Goal: Task Accomplishment & Management: Complete application form

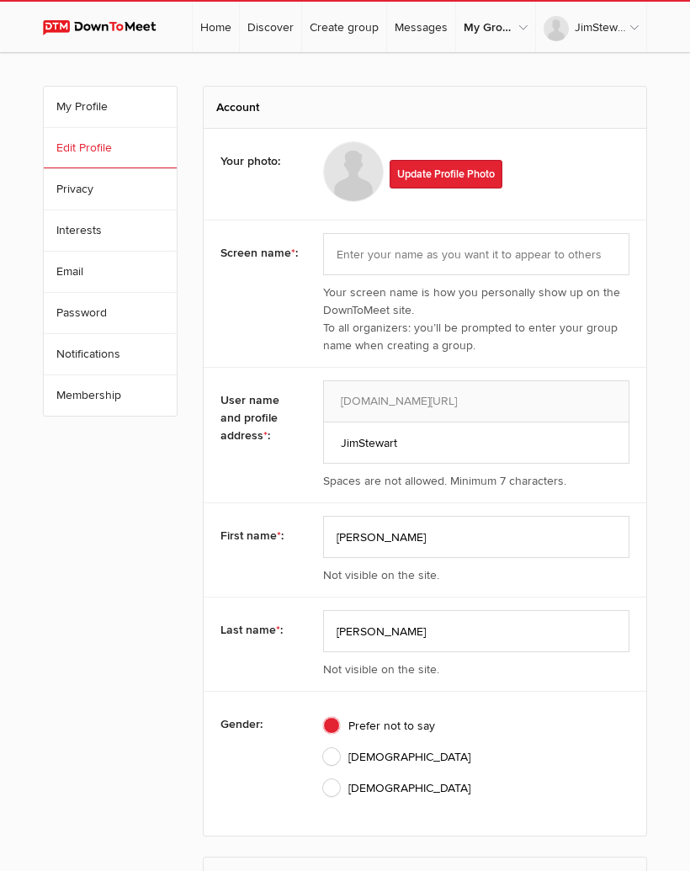
select select
click at [122, 353] on link "Notifications" at bounding box center [110, 354] width 133 height 40
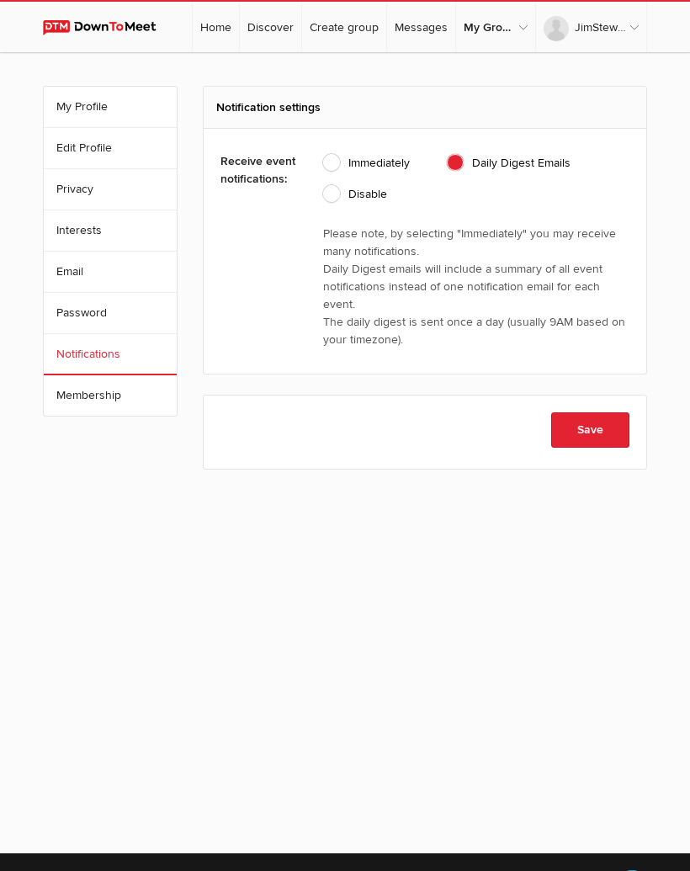
click at [226, 29] on link "Home" at bounding box center [216, 27] width 46 height 50
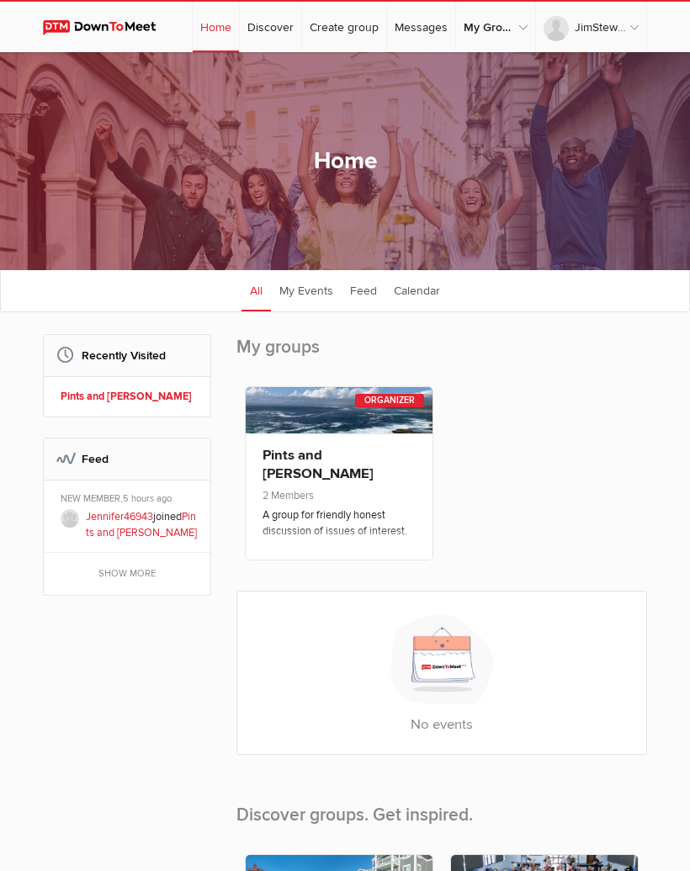
click at [401, 489] on span "2 Members" at bounding box center [339, 497] width 153 height 19
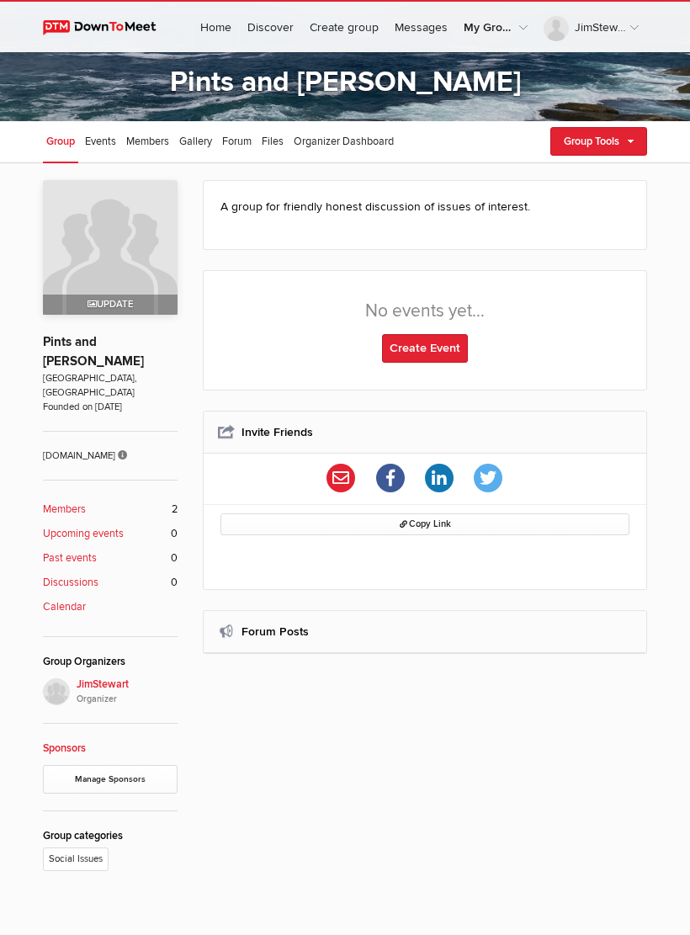
scroll to position [114, 0]
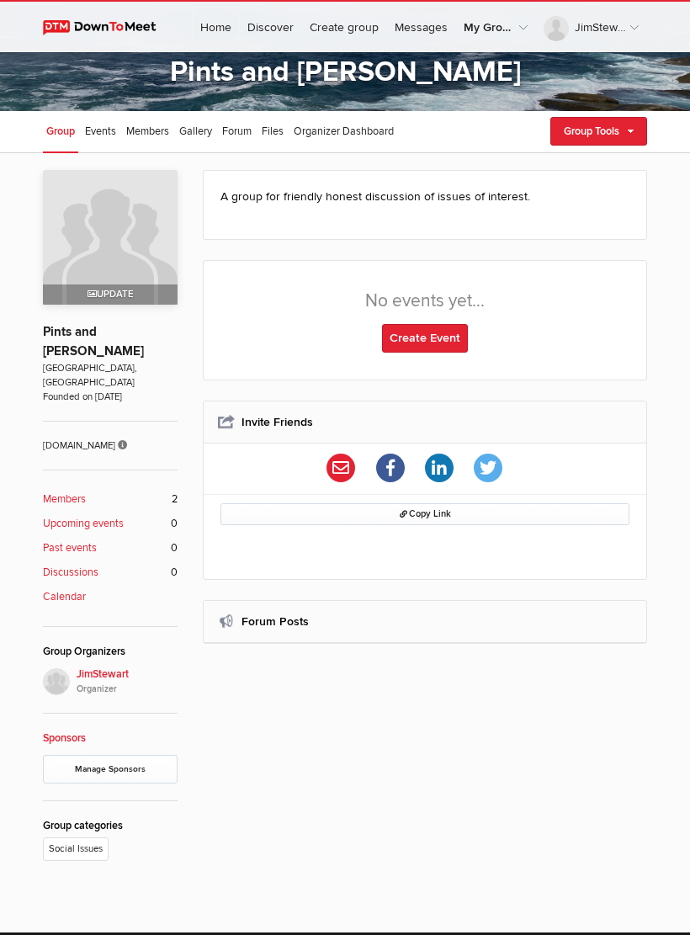
click at [453, 343] on link "Create Event" at bounding box center [425, 338] width 86 height 29
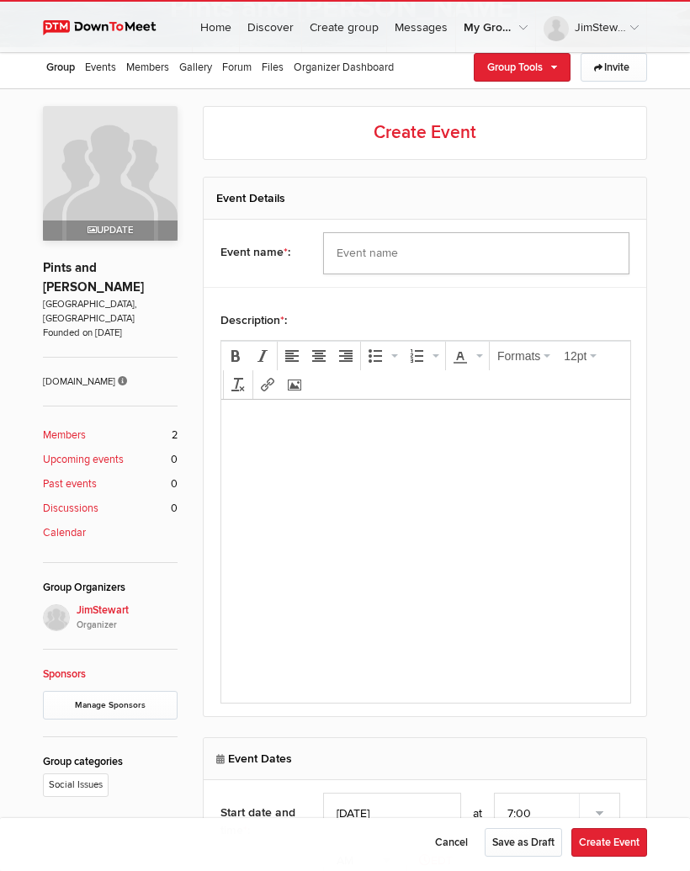
click at [367, 259] on input "text" at bounding box center [476, 253] width 307 height 42
type input "The Last Gasp"
click at [288, 432] on p at bounding box center [426, 423] width 382 height 20
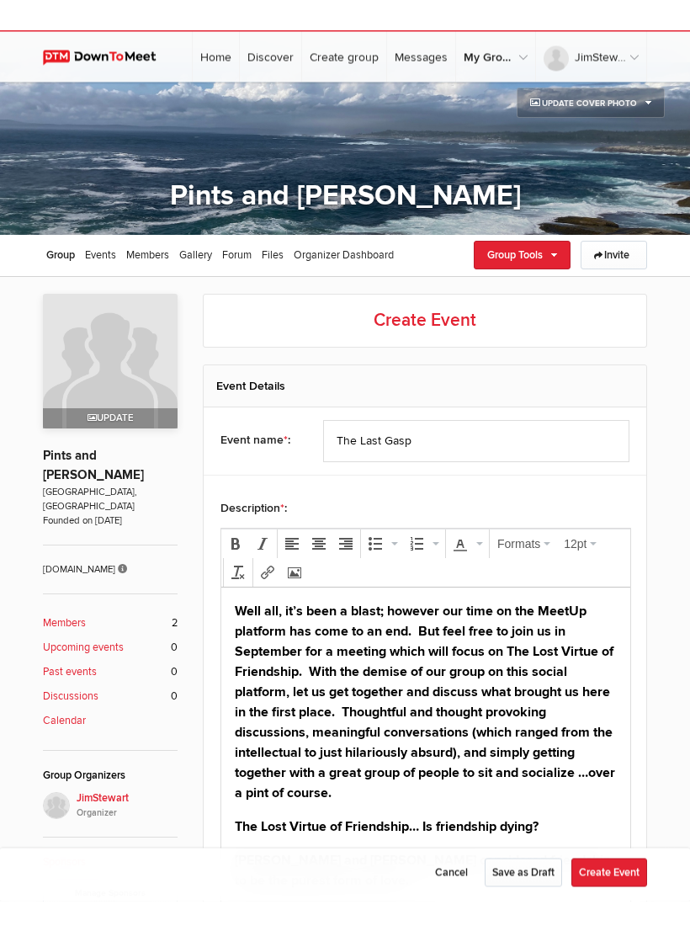
scroll to position [0, 0]
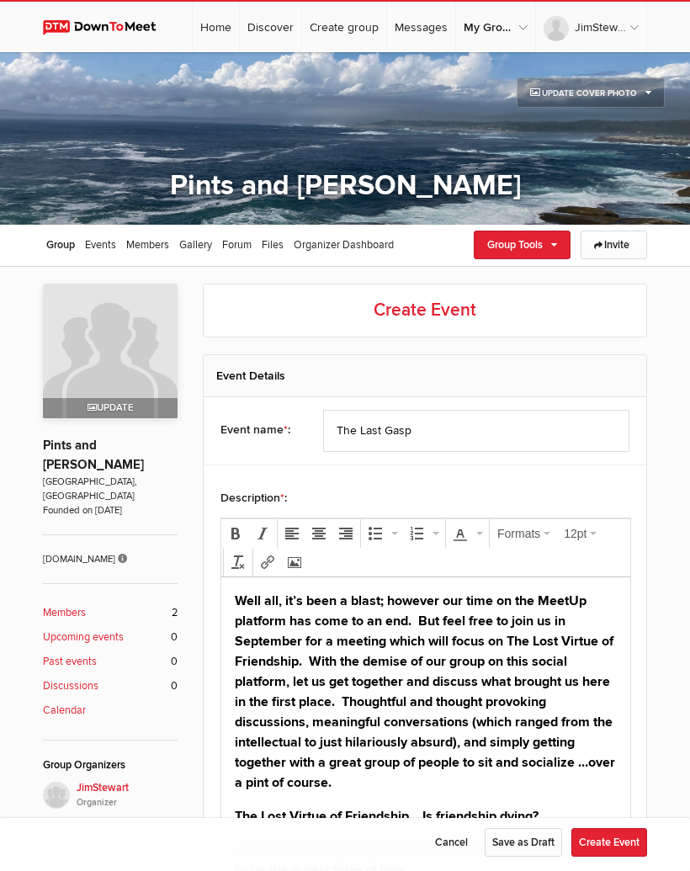
click at [318, 372] on h2 "Event Details" at bounding box center [424, 375] width 417 height 41
click at [326, 376] on h2 "Event Details" at bounding box center [424, 375] width 417 height 41
click at [464, 311] on h2 "Create Event" at bounding box center [425, 311] width 444 height 54
click at [450, 313] on h2 "Create Event" at bounding box center [425, 311] width 444 height 54
click at [403, 376] on h2 "Event Details" at bounding box center [424, 375] width 417 height 41
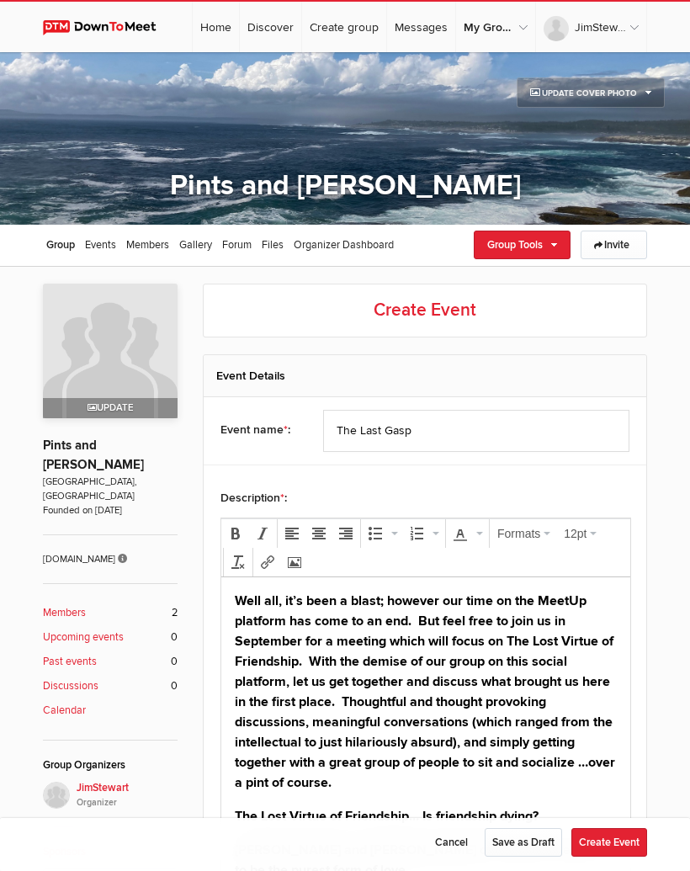
click at [342, 376] on h2 "Event Details" at bounding box center [424, 375] width 417 height 41
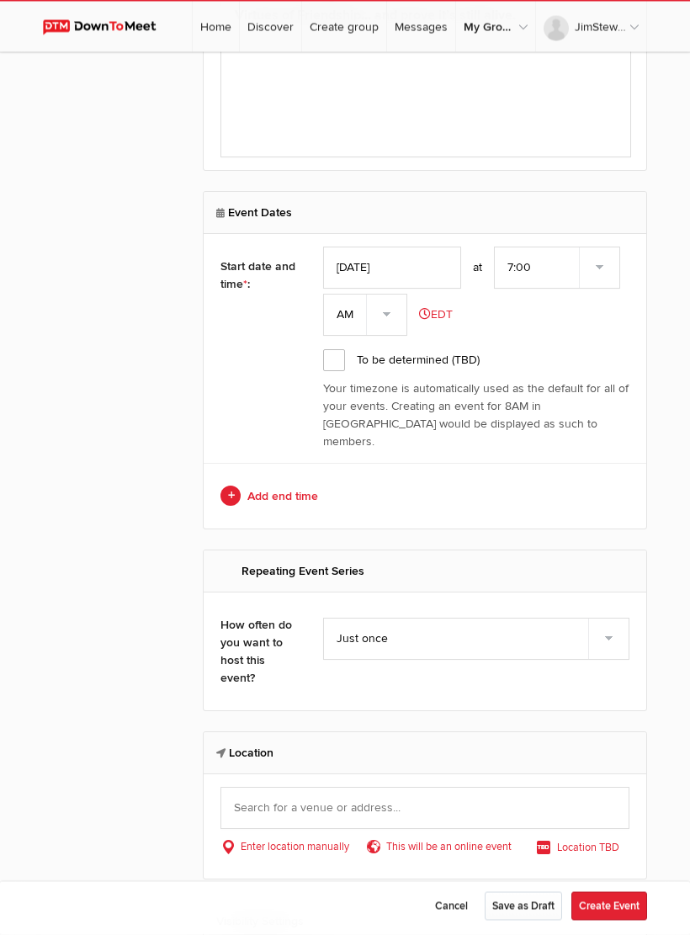
scroll to position [1104, 0]
click at [415, 269] on input "[DATE]" at bounding box center [392, 268] width 138 height 42
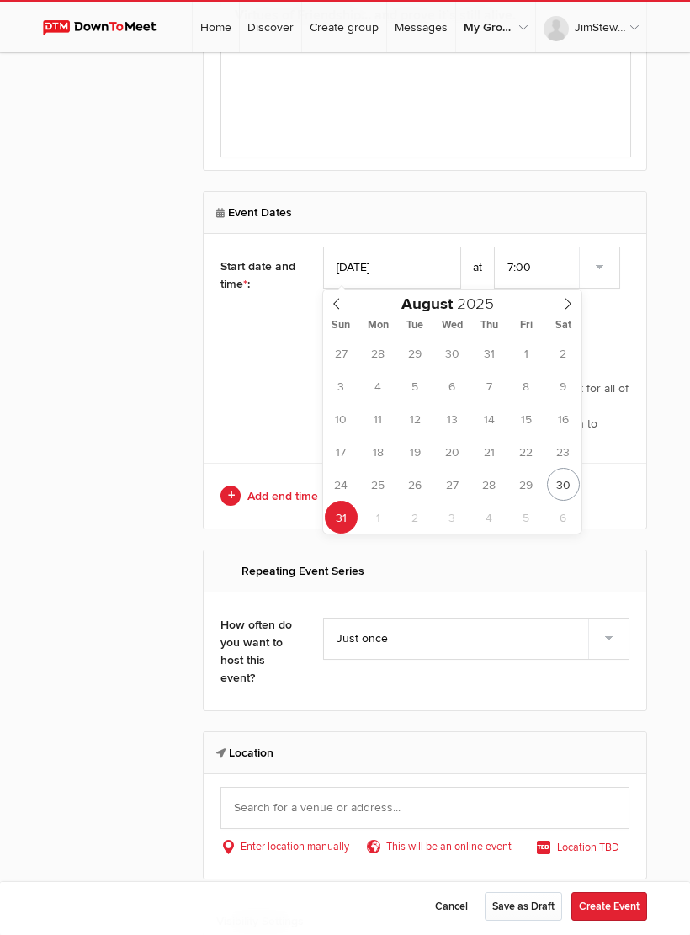
click at [570, 308] on icon at bounding box center [568, 304] width 12 height 12
type input "[DATE]"
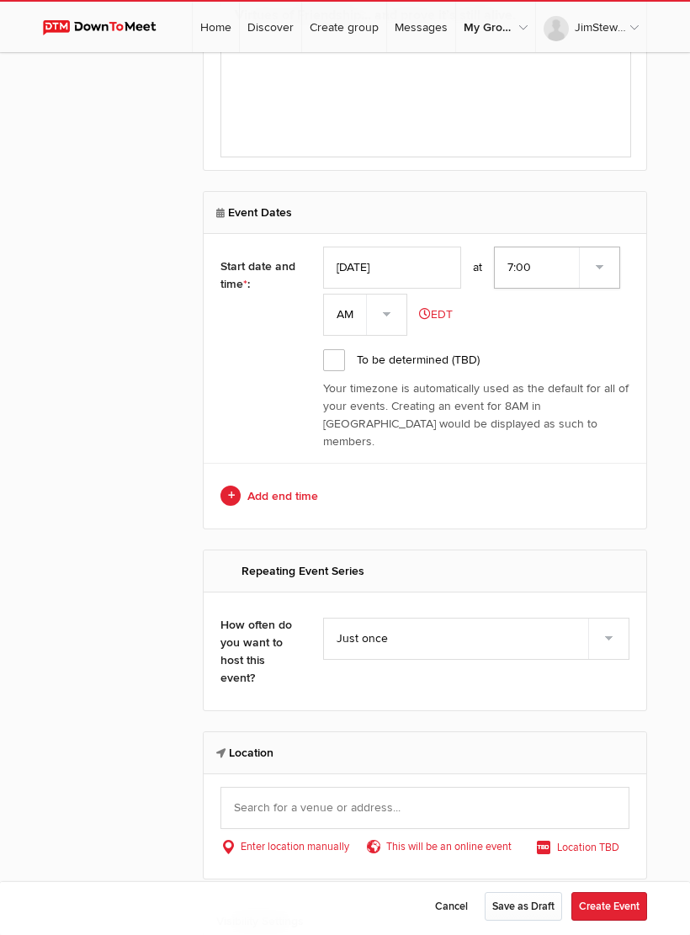
click at [592, 271] on select "7:00 7:15 7:30 7:45 8:00 8:15 8:30 8:45 9:00 9:15 9:30 9:45 10:00 10:15 10:30 1…" at bounding box center [557, 268] width 126 height 42
select select "2:00:00"
click at [385, 321] on select "AM PM" at bounding box center [365, 315] width 84 height 42
select select "PM"
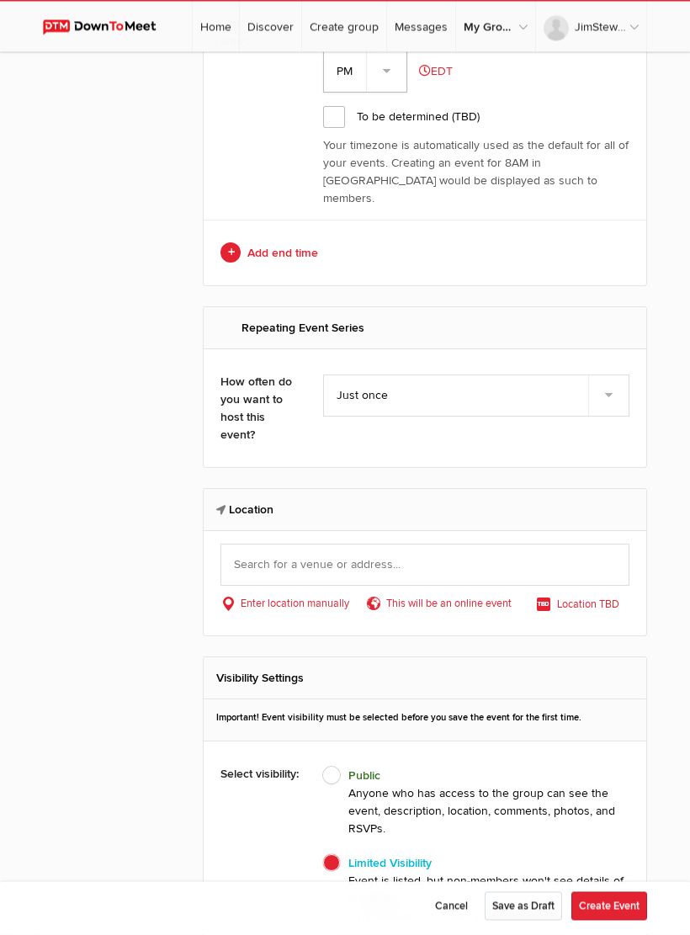
scroll to position [1347, 0]
click at [449, 506] on h2 "Location" at bounding box center [424, 509] width 417 height 41
click at [428, 552] on input "text" at bounding box center [424, 565] width 409 height 42
type input "The [PERSON_NAME] [PERSON_NAME]"
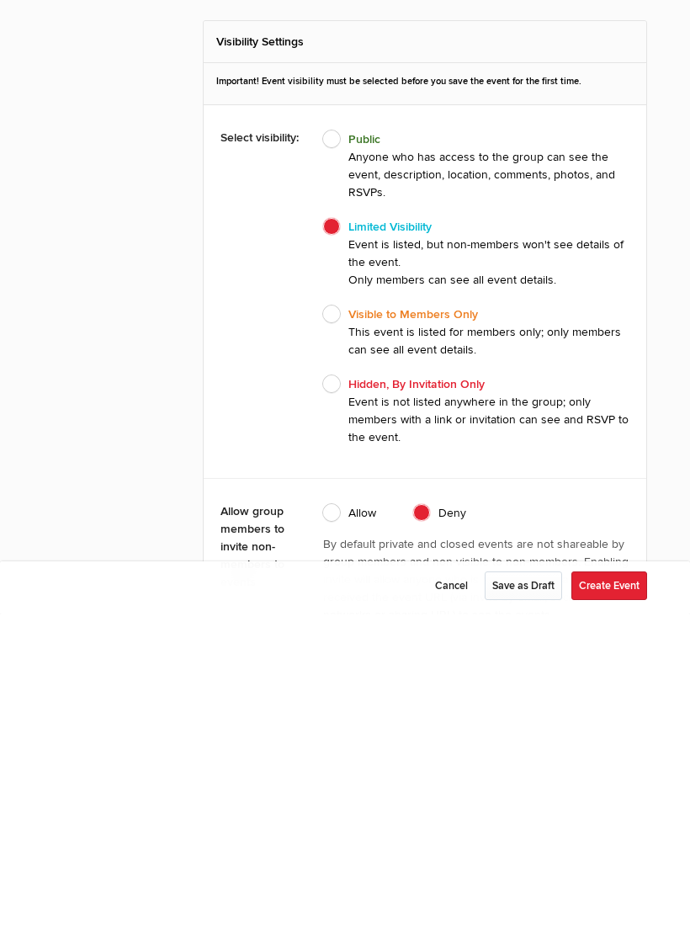
scroll to position [1679, 0]
